Goal: Use online tool/utility: Utilize a website feature to perform a specific function

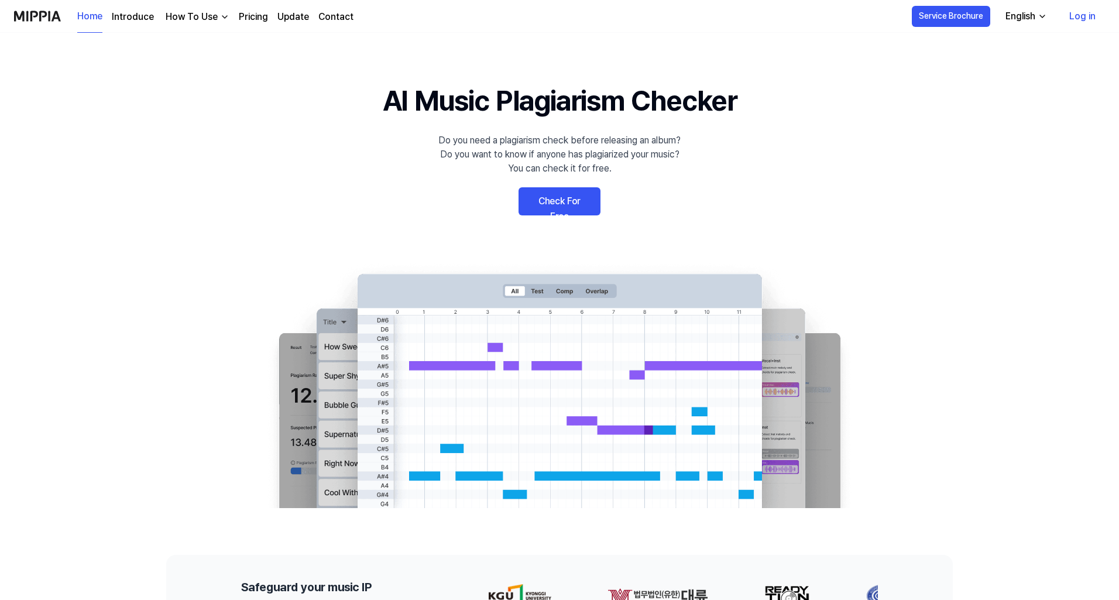
click at [540, 207] on link "Check For Free" at bounding box center [560, 201] width 82 height 28
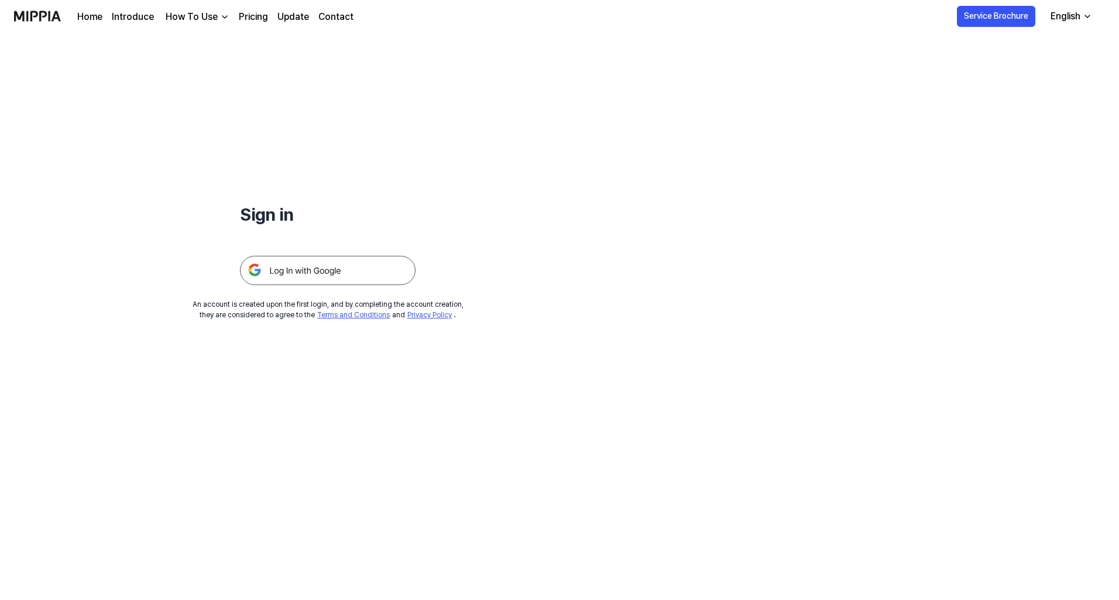
click at [581, 196] on div "Sign in An account is created upon the first login, and by completing the accou…" at bounding box center [328, 176] width 656 height 287
click at [285, 273] on img at bounding box center [328, 270] width 176 height 29
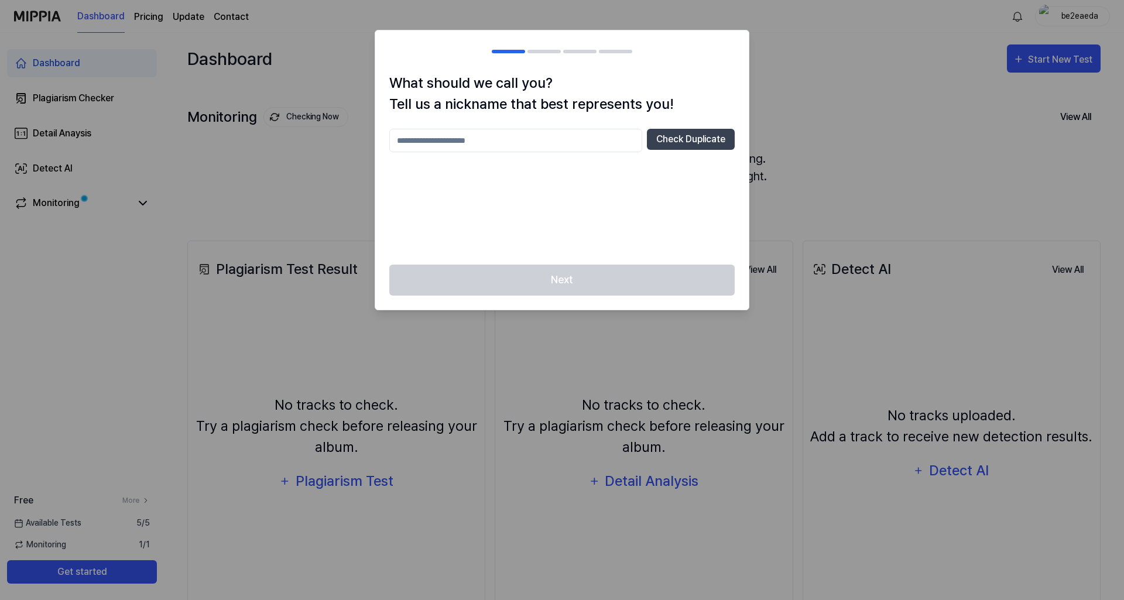
click at [516, 137] on input "text" at bounding box center [515, 140] width 253 height 23
type input "*"
type input "*******"
click at [629, 283] on div "Next" at bounding box center [562, 287] width 374 height 45
click at [663, 142] on button "Check Duplicate" at bounding box center [691, 139] width 88 height 21
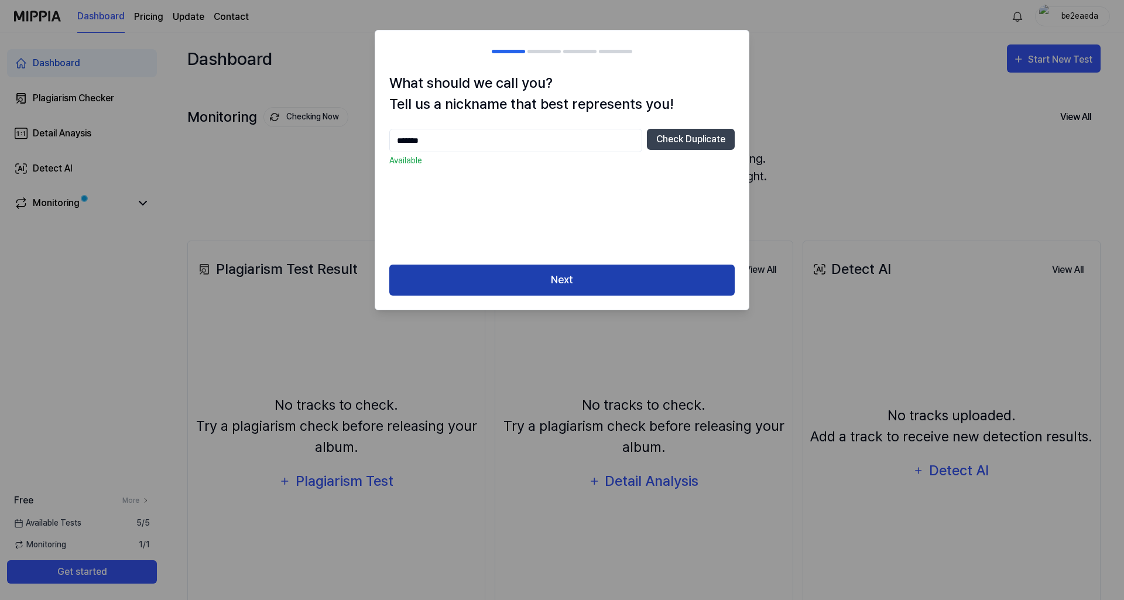
click at [420, 285] on button "Next" at bounding box center [561, 280] width 345 height 31
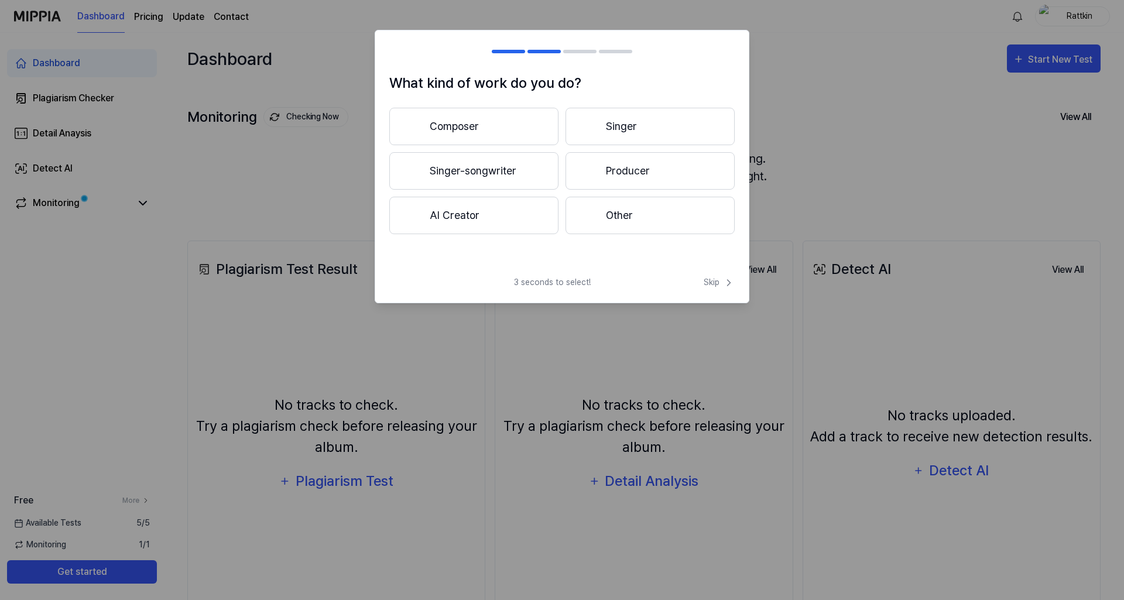
click at [509, 131] on button "Composer" at bounding box center [473, 126] width 169 height 37
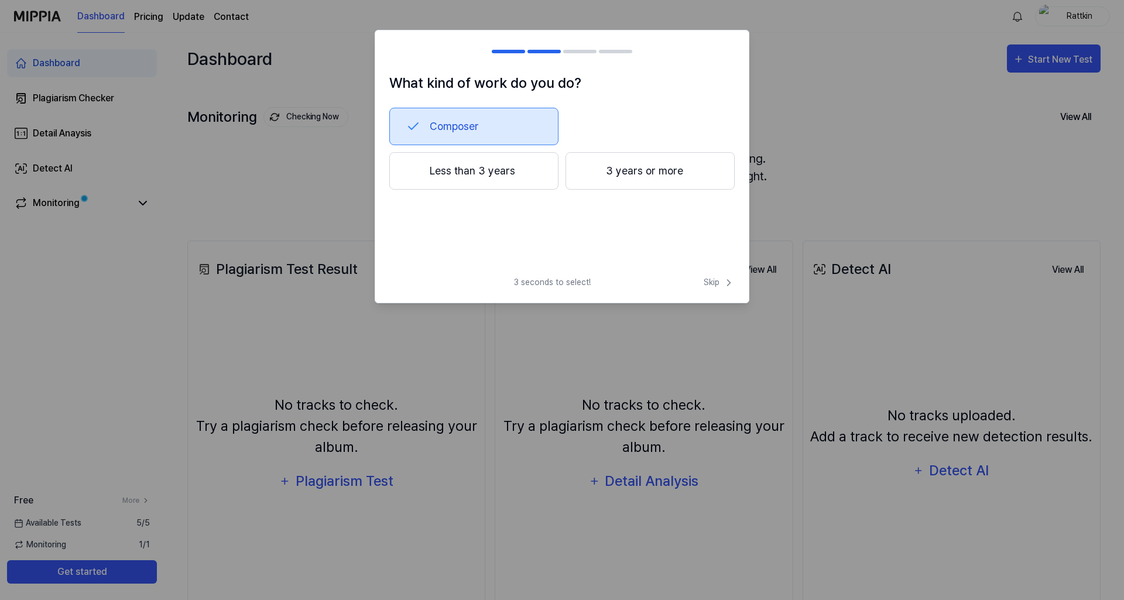
click at [523, 170] on button "Less than 3 years" at bounding box center [473, 170] width 169 height 37
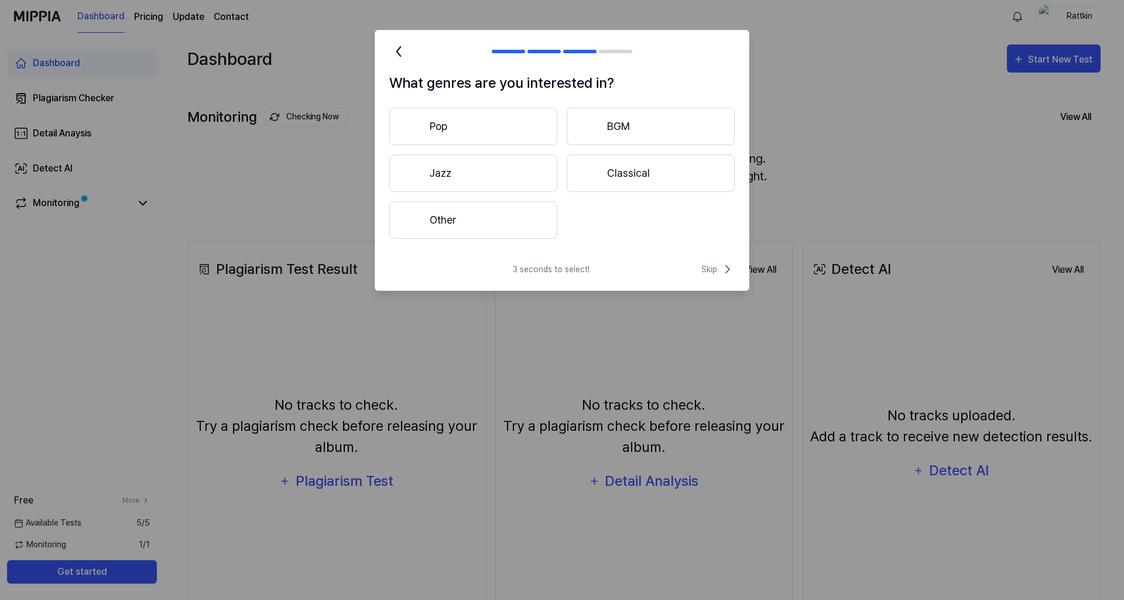
click at [510, 206] on button "Other" at bounding box center [473, 219] width 168 height 37
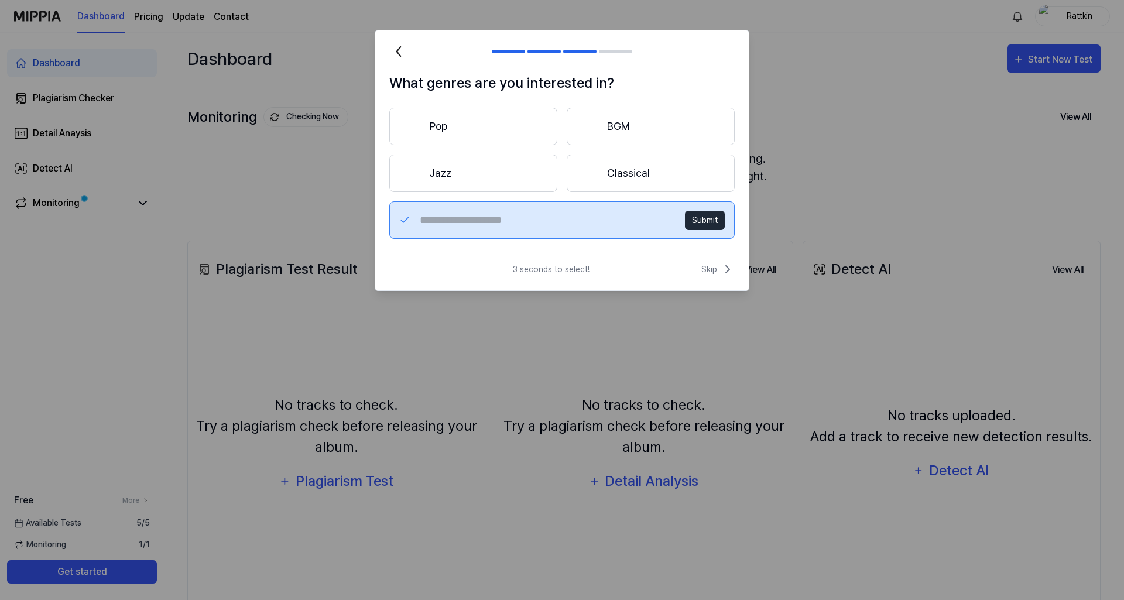
click at [482, 231] on div "Submit" at bounding box center [561, 219] width 345 height 37
click at [471, 225] on input "text" at bounding box center [545, 220] width 251 height 19
type input "**********"
click at [699, 227] on button "Submit" at bounding box center [705, 220] width 40 height 19
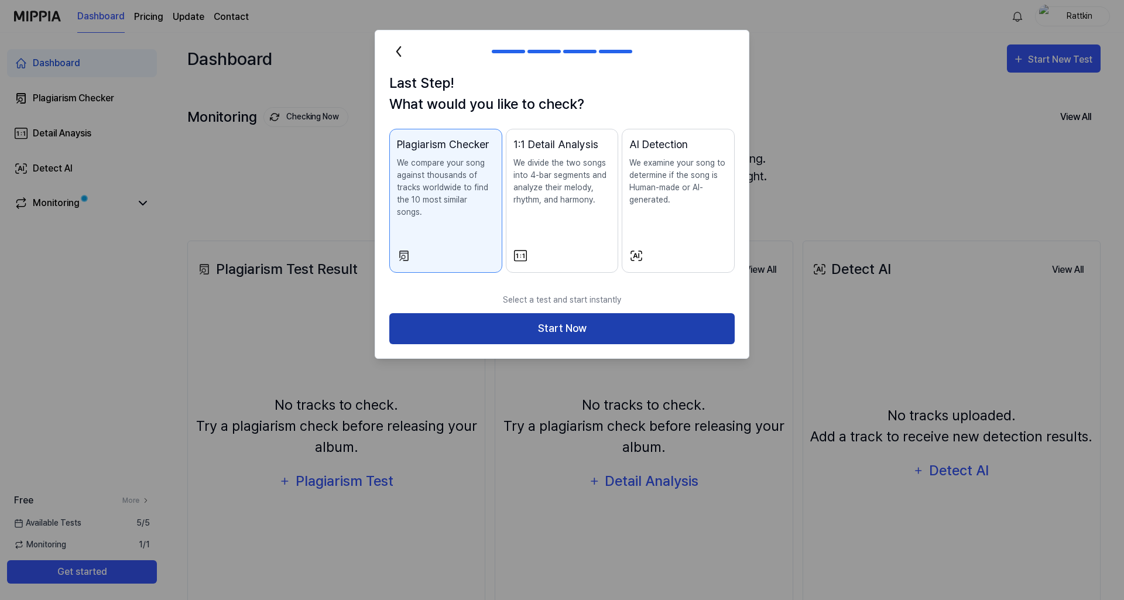
click at [634, 327] on button "Start Now" at bounding box center [561, 328] width 345 height 31
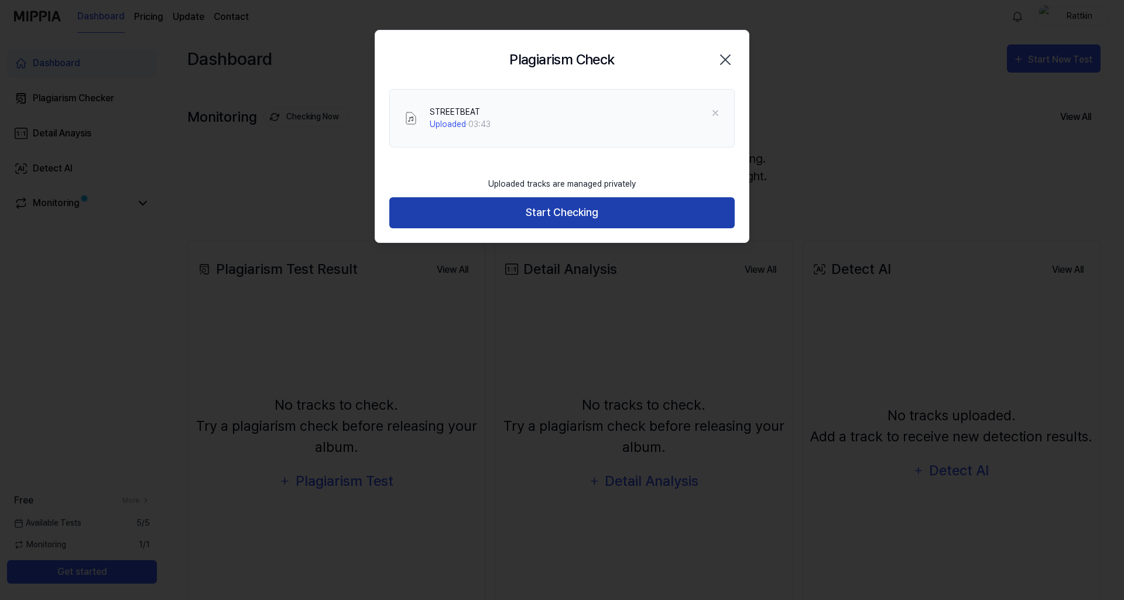
click at [466, 218] on button "Start Checking" at bounding box center [561, 212] width 345 height 31
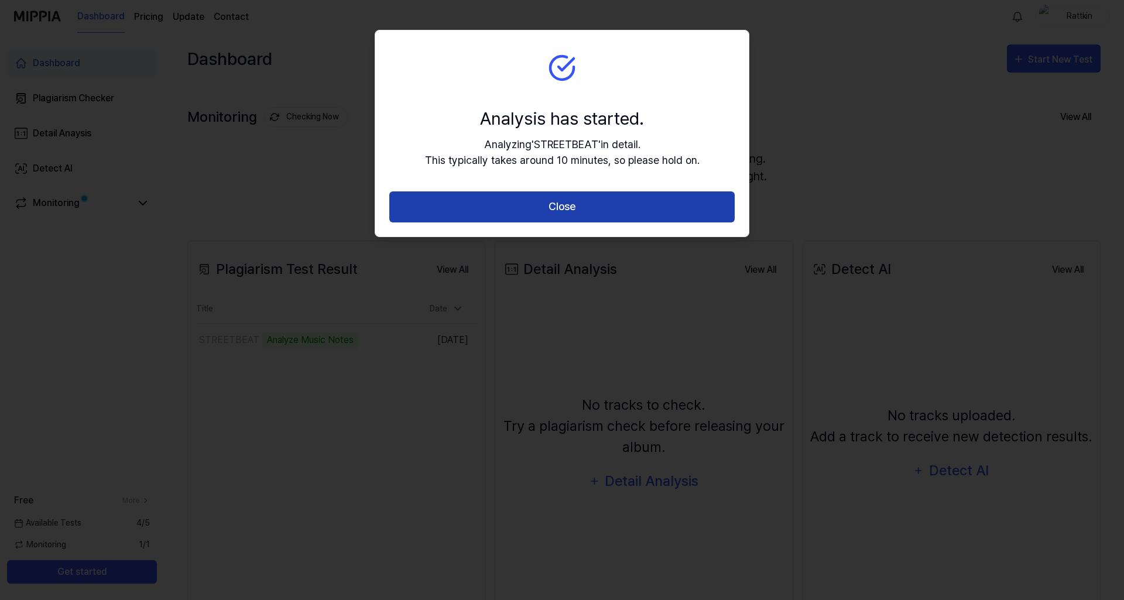
click at [566, 207] on button "Close" at bounding box center [561, 206] width 345 height 31
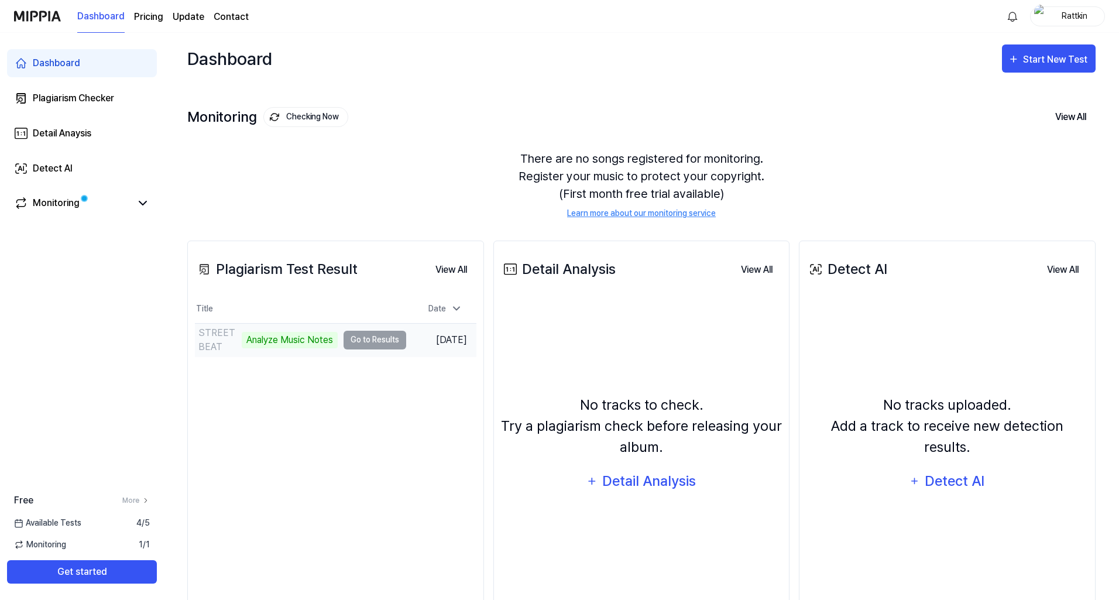
click at [357, 340] on td "STREETBEAT Analyze Music Notes Go to Results" at bounding box center [300, 340] width 211 height 33
click at [361, 334] on td "STREETBEAT 0% Go to Results" at bounding box center [300, 340] width 211 height 33
click at [375, 342] on td "STREETBEAT 0% Go to Results" at bounding box center [300, 340] width 211 height 33
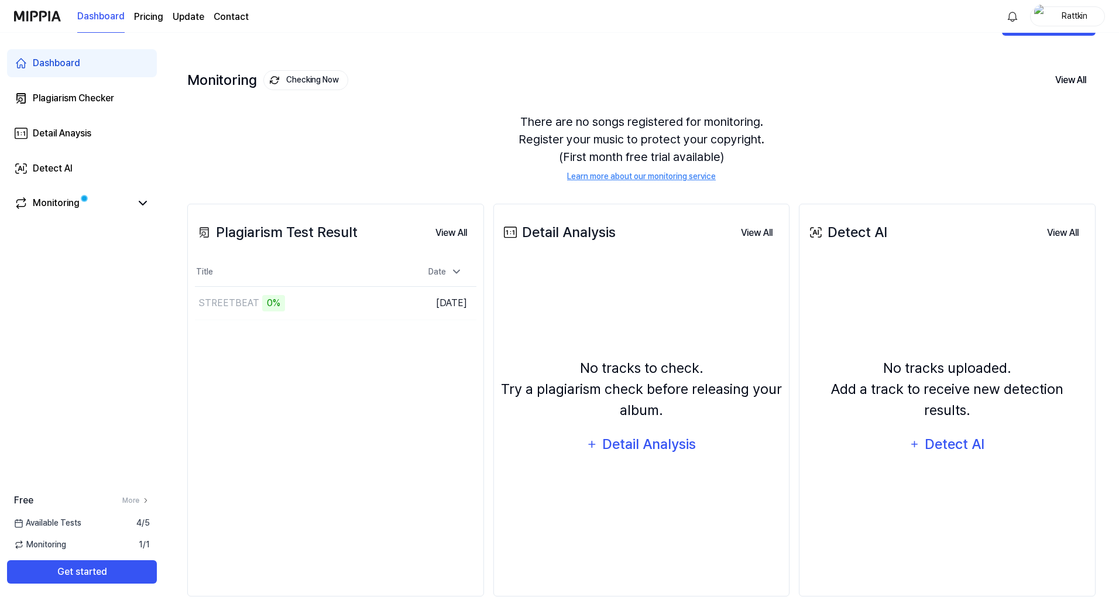
scroll to position [57, 0]
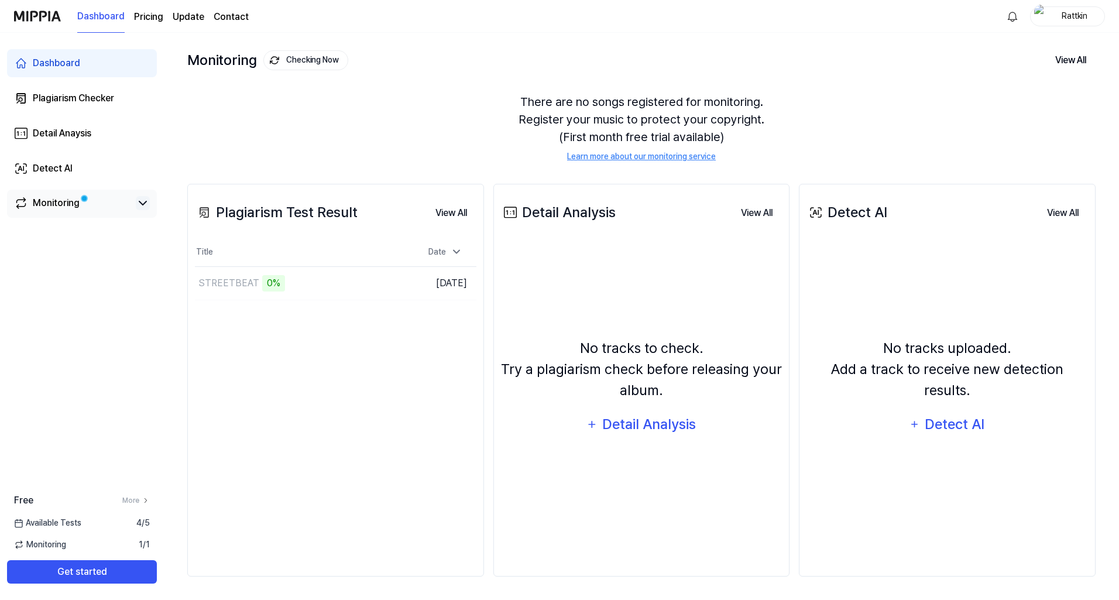
click at [143, 203] on icon at bounding box center [143, 203] width 14 height 14
click at [70, 201] on div "Monitoring" at bounding box center [56, 203] width 47 height 14
click at [262, 288] on div "0%" at bounding box center [273, 283] width 23 height 16
